Goal: Information Seeking & Learning: Understand process/instructions

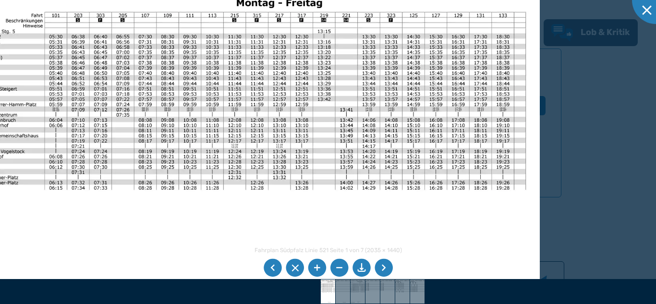
click at [618, 187] on div at bounding box center [328, 152] width 656 height 304
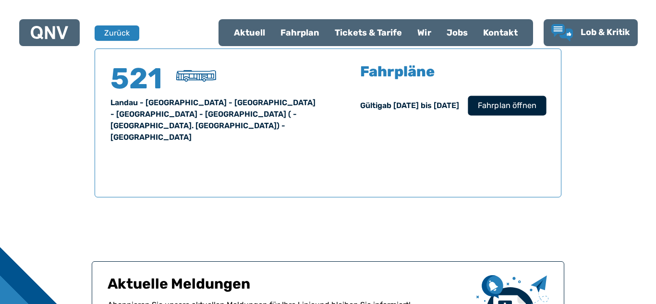
click at [522, 114] on button "Fahrplan öffnen" at bounding box center [507, 106] width 78 height 20
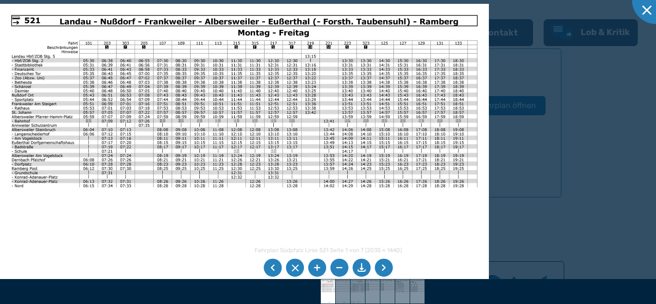
click at [316, 268] on li at bounding box center [317, 268] width 18 height 18
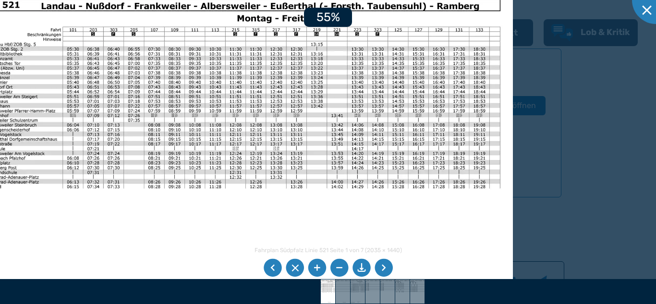
click at [316, 268] on li at bounding box center [317, 268] width 18 height 18
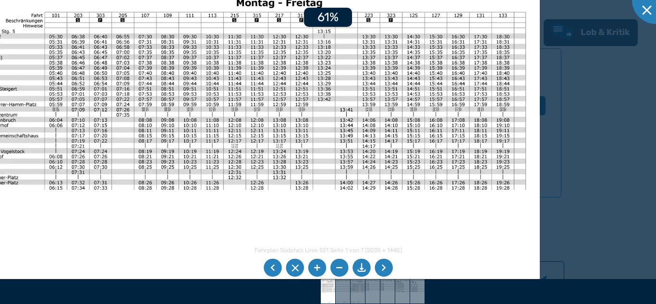
click at [316, 268] on li at bounding box center [317, 268] width 18 height 18
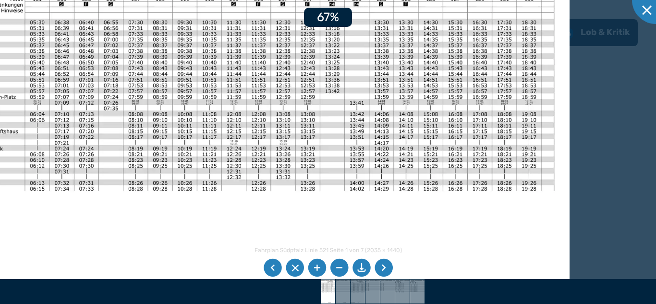
click at [316, 268] on li at bounding box center [317, 268] width 18 height 18
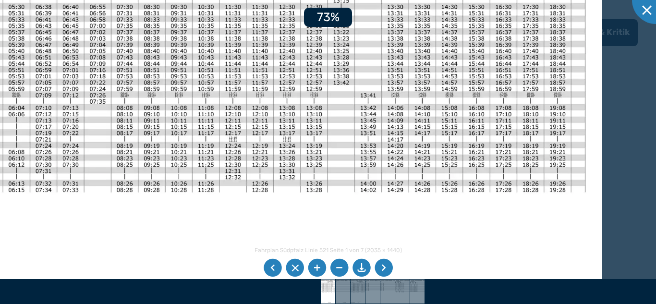
click at [316, 268] on li at bounding box center [317, 268] width 18 height 18
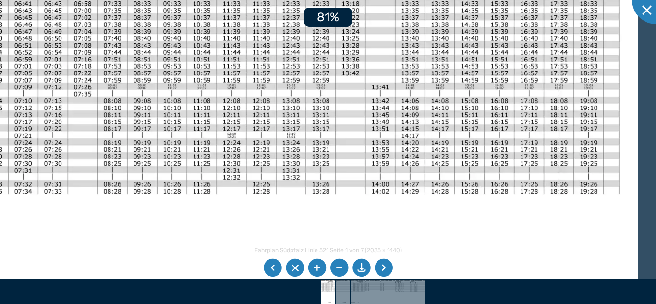
click at [316, 268] on li at bounding box center [317, 268] width 18 height 18
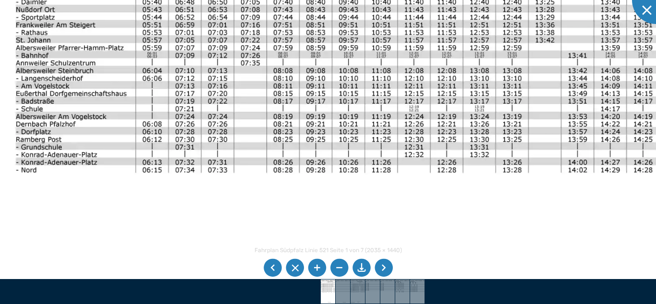
click at [396, 187] on img at bounding box center [428, 154] width 867 height 613
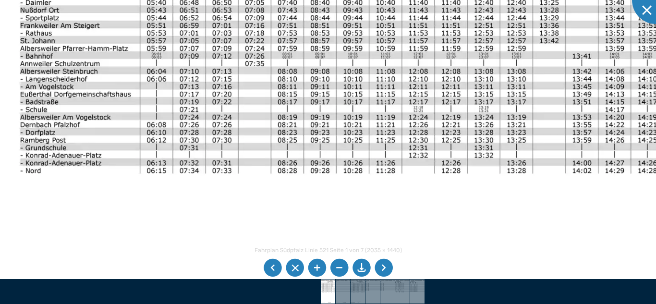
click at [384, 269] on li at bounding box center [384, 268] width 18 height 18
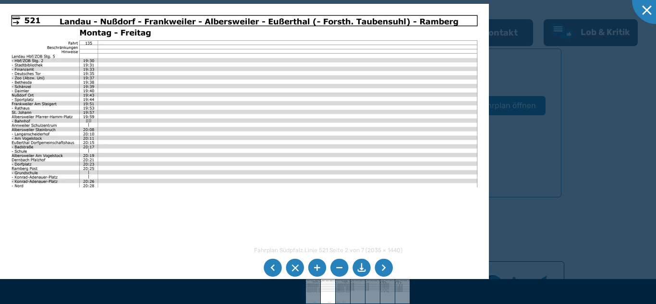
click at [384, 269] on li at bounding box center [384, 268] width 18 height 18
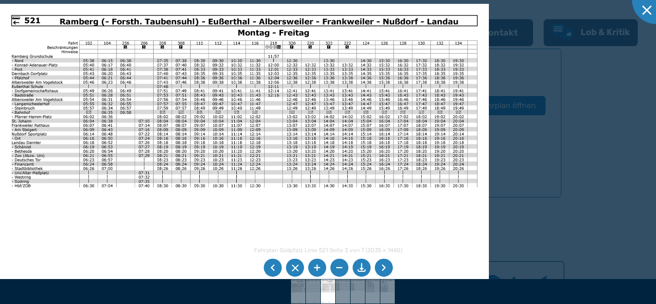
click at [384, 269] on li at bounding box center [384, 268] width 18 height 18
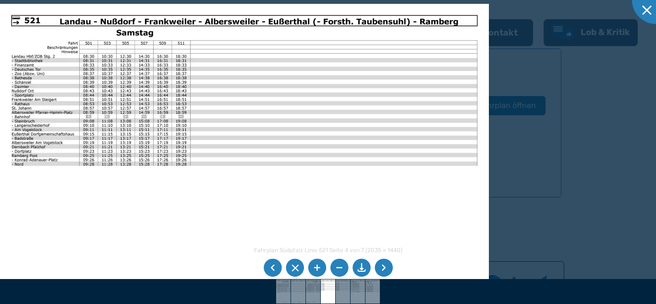
click at [384, 269] on li at bounding box center [384, 268] width 18 height 18
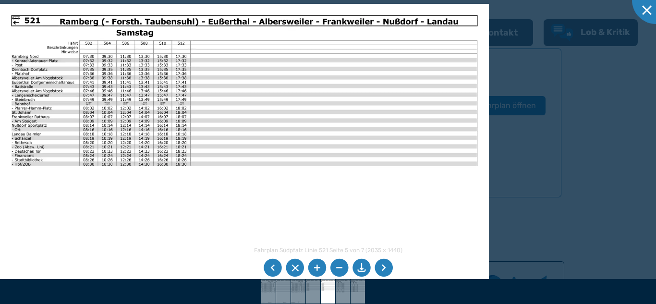
click at [387, 273] on li at bounding box center [384, 268] width 18 height 18
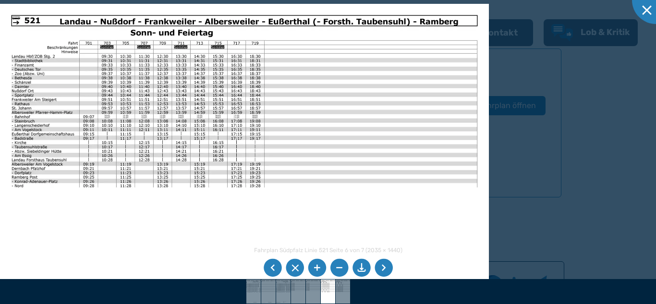
click at [610, 160] on div at bounding box center [328, 152] width 656 height 304
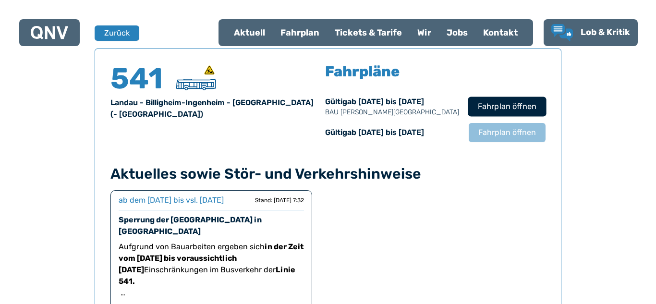
click at [488, 111] on span "Fahrplan öffnen" at bounding box center [507, 107] width 59 height 12
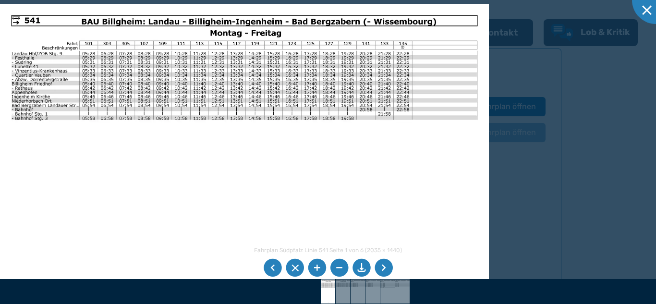
click at [616, 150] on div at bounding box center [328, 152] width 656 height 304
